Goal: Submit feedback/report problem

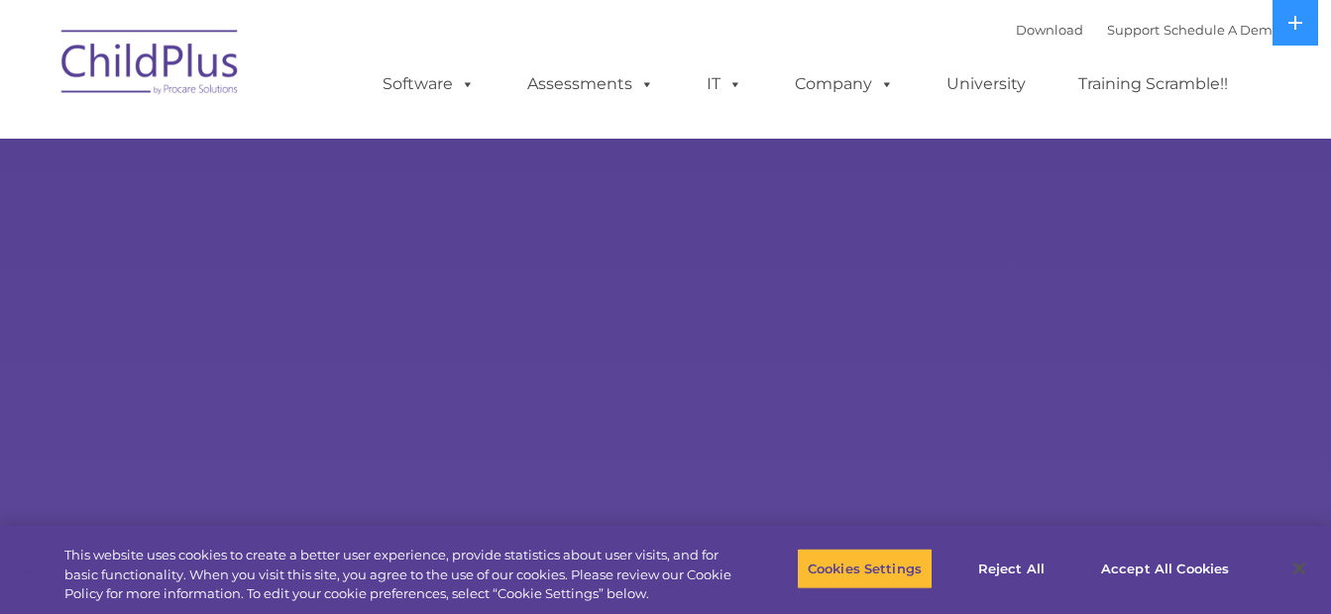
select select "MEDIUM"
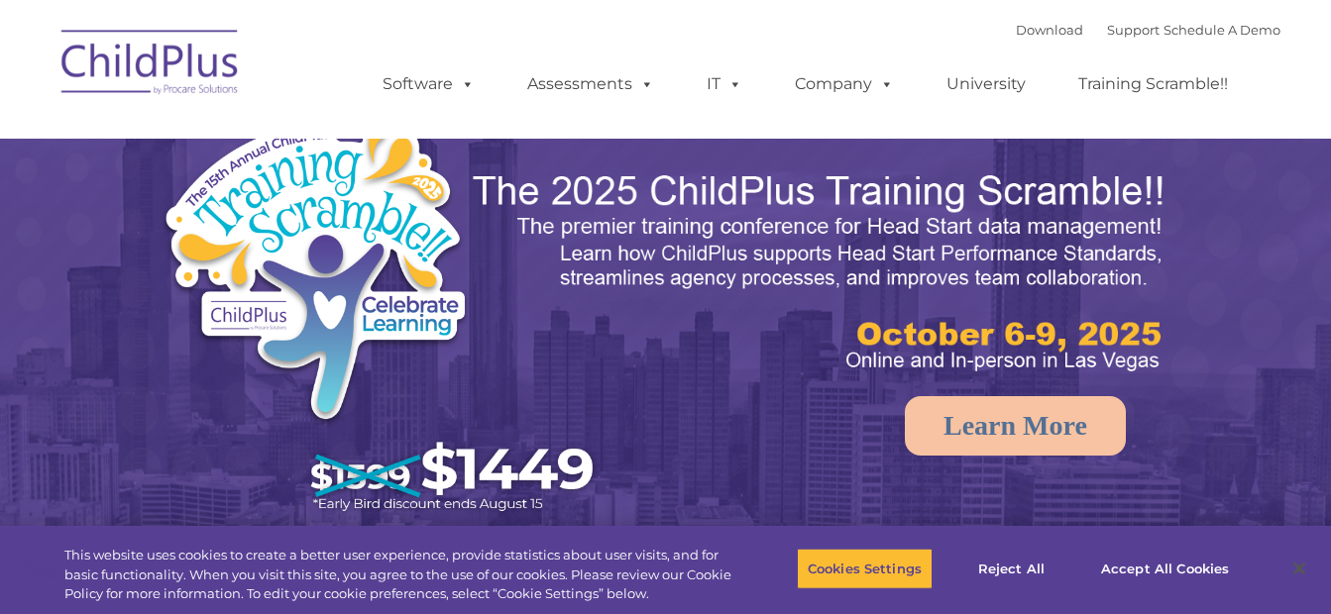
select select "MEDIUM"
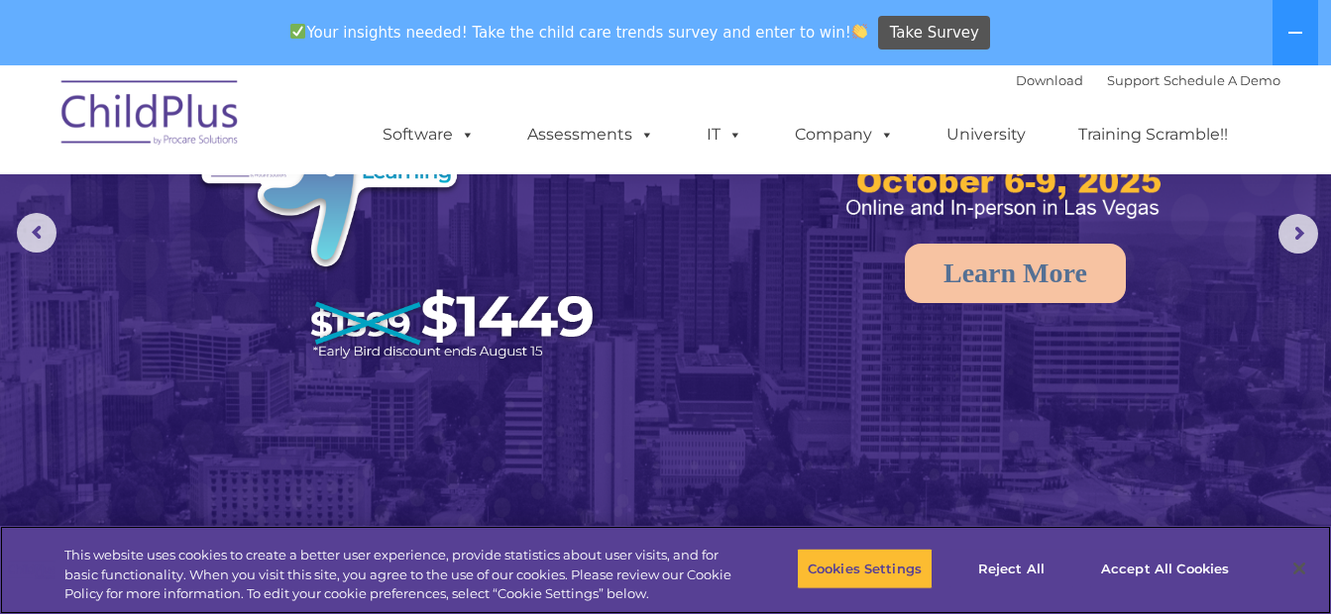
scroll to position [224, 0]
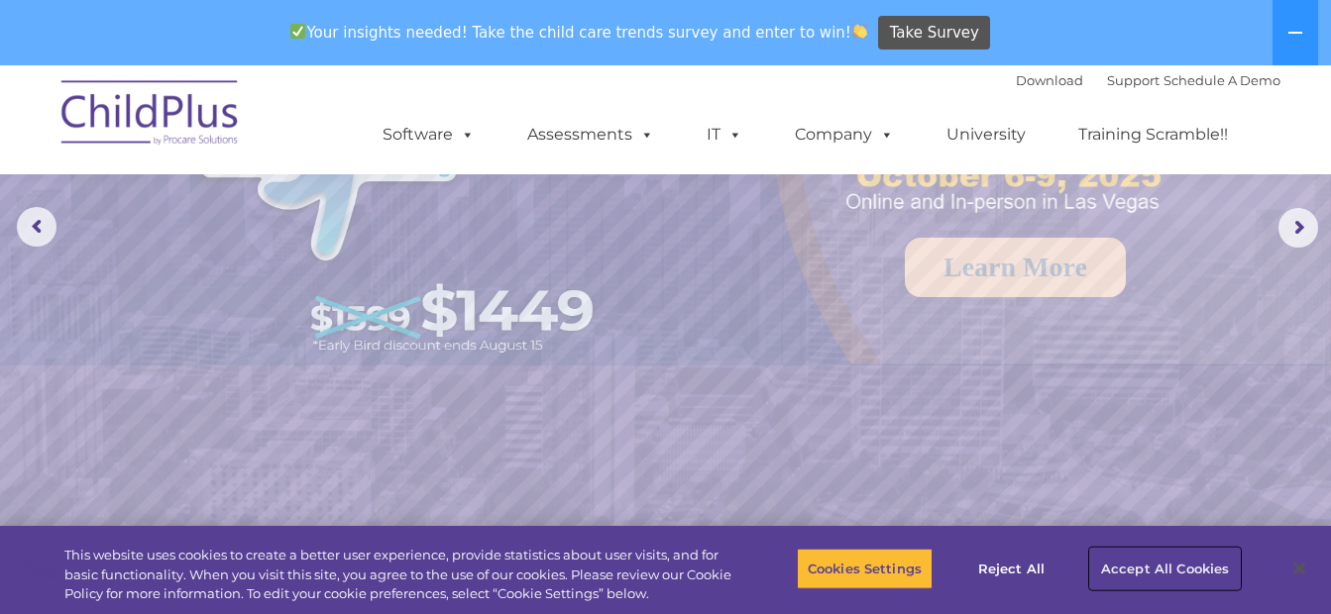
click at [1197, 563] on button "Accept All Cookies" at bounding box center [1165, 569] width 150 height 42
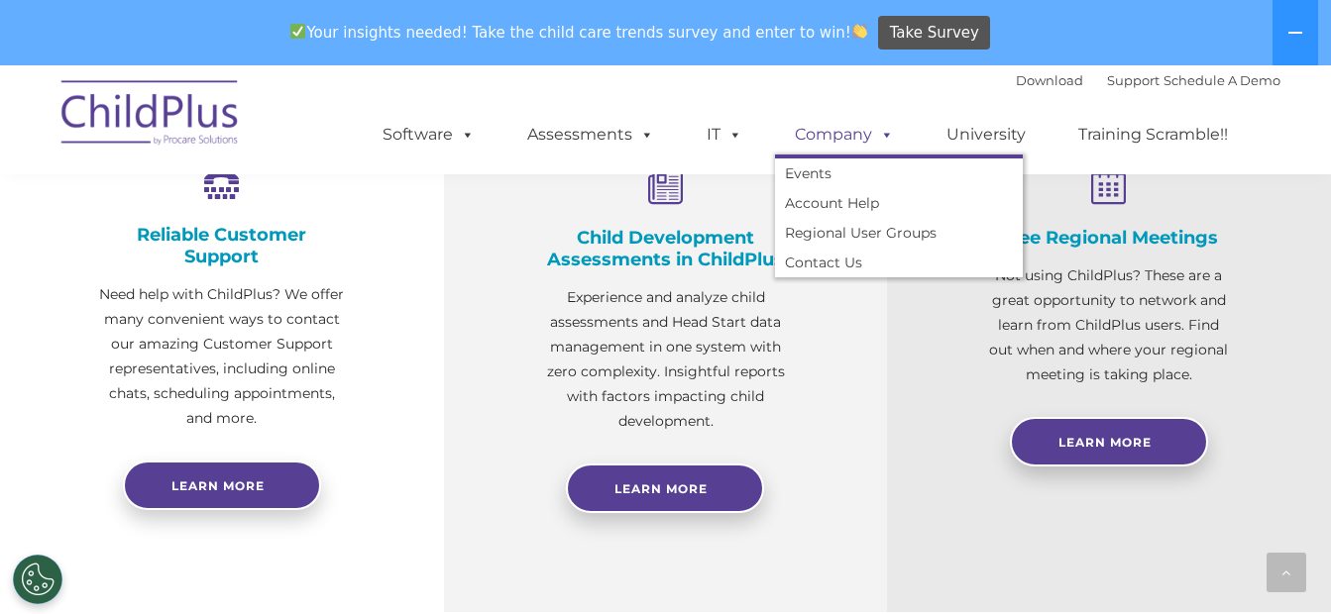
scroll to position [791, 0]
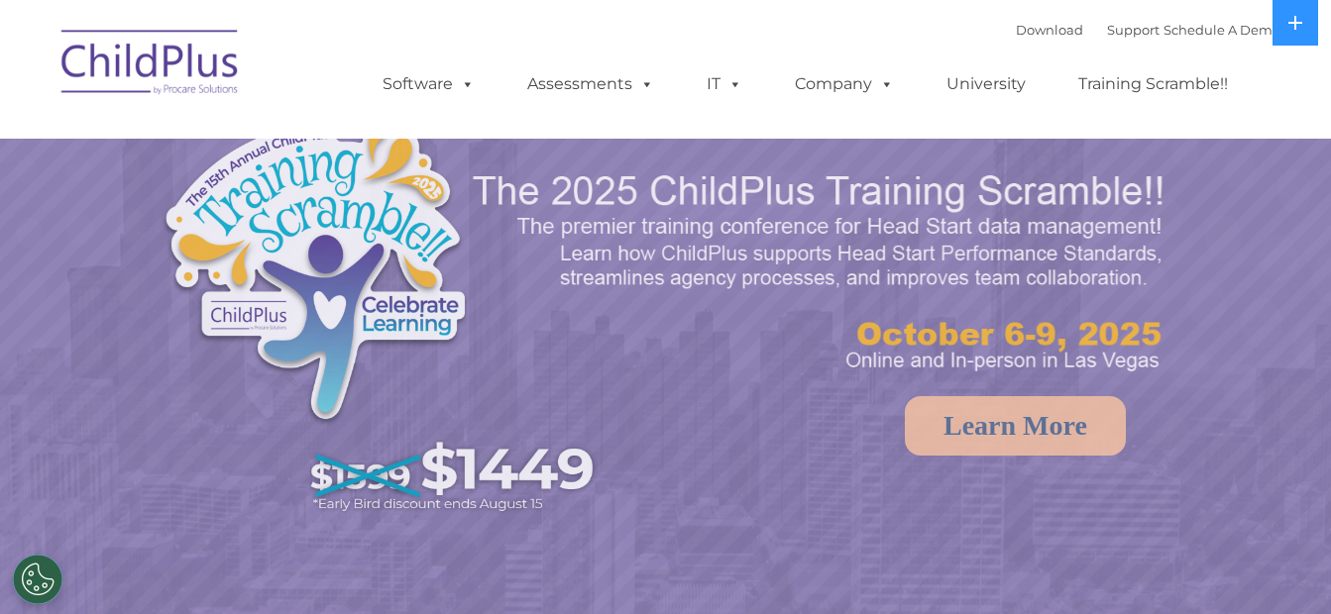
select select "MEDIUM"
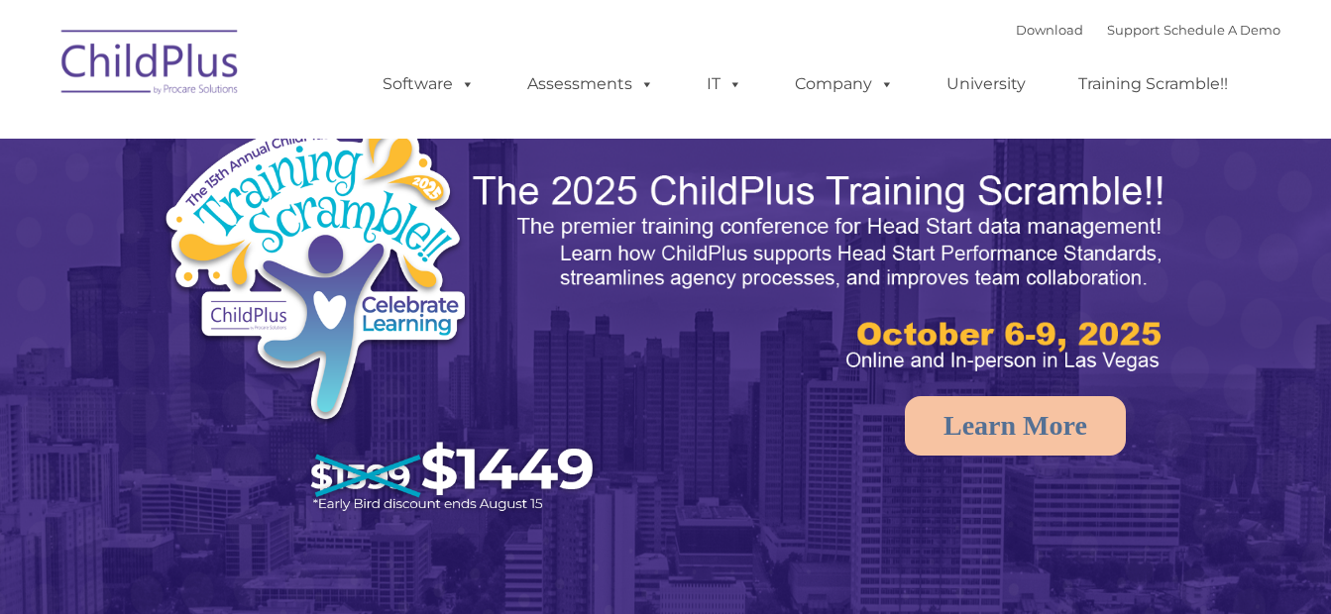
select select "MEDIUM"
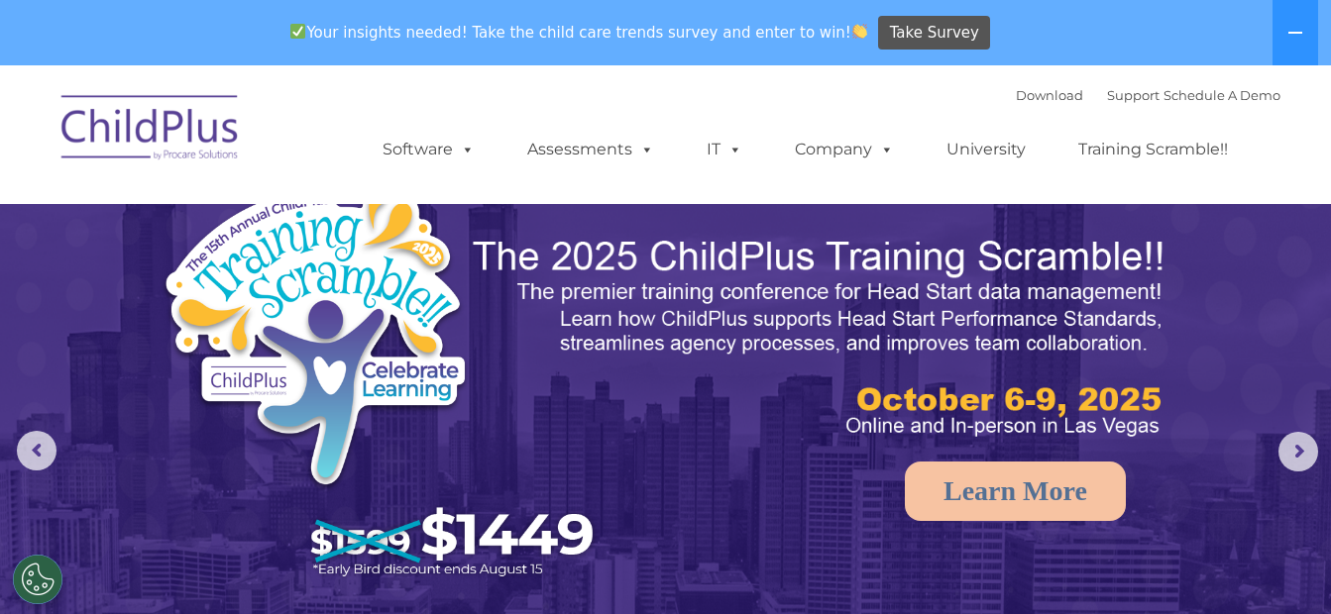
select select "MEDIUM"
